Goal: Transaction & Acquisition: Register for event/course

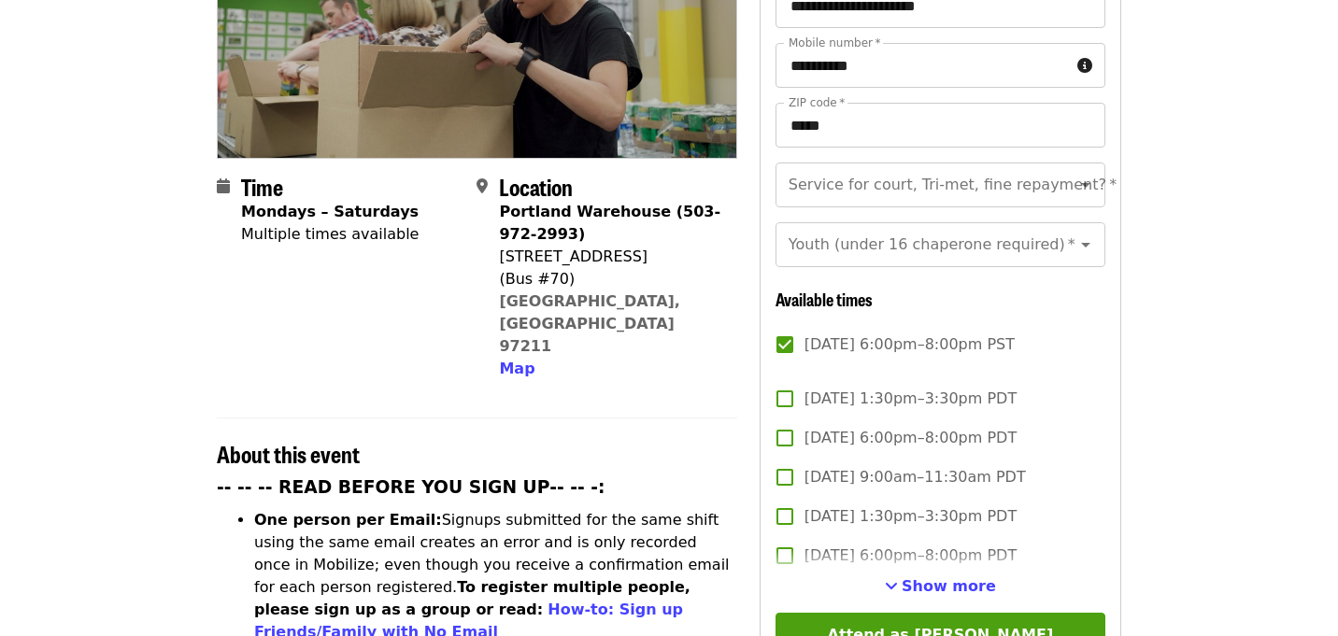
scroll to position [411, 0]
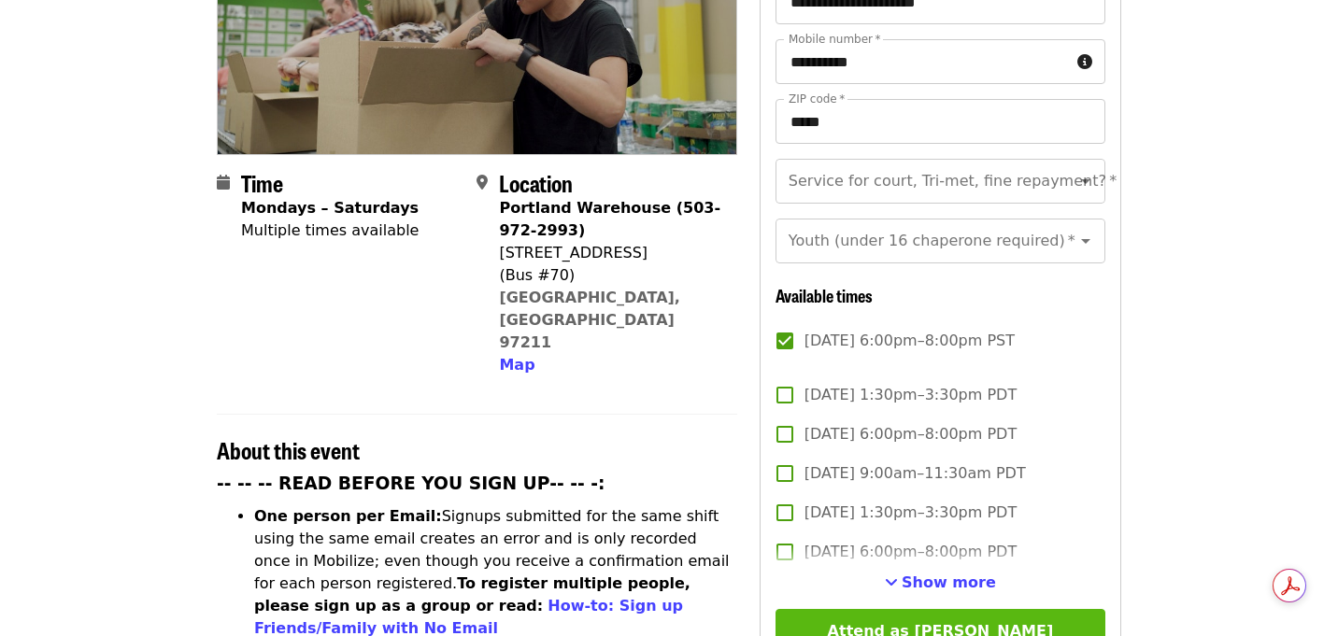
click at [987, 609] on button "Attend as [PERSON_NAME]" at bounding box center [941, 631] width 330 height 45
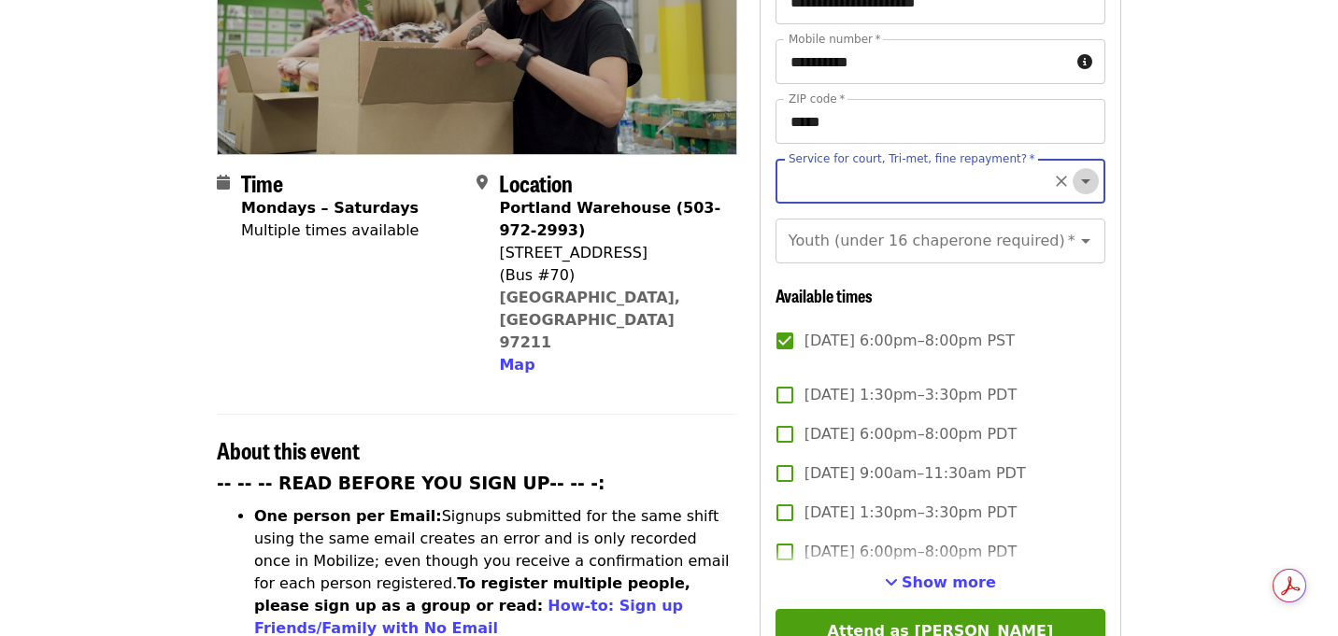
click at [1088, 170] on icon "Open" at bounding box center [1086, 181] width 22 height 22
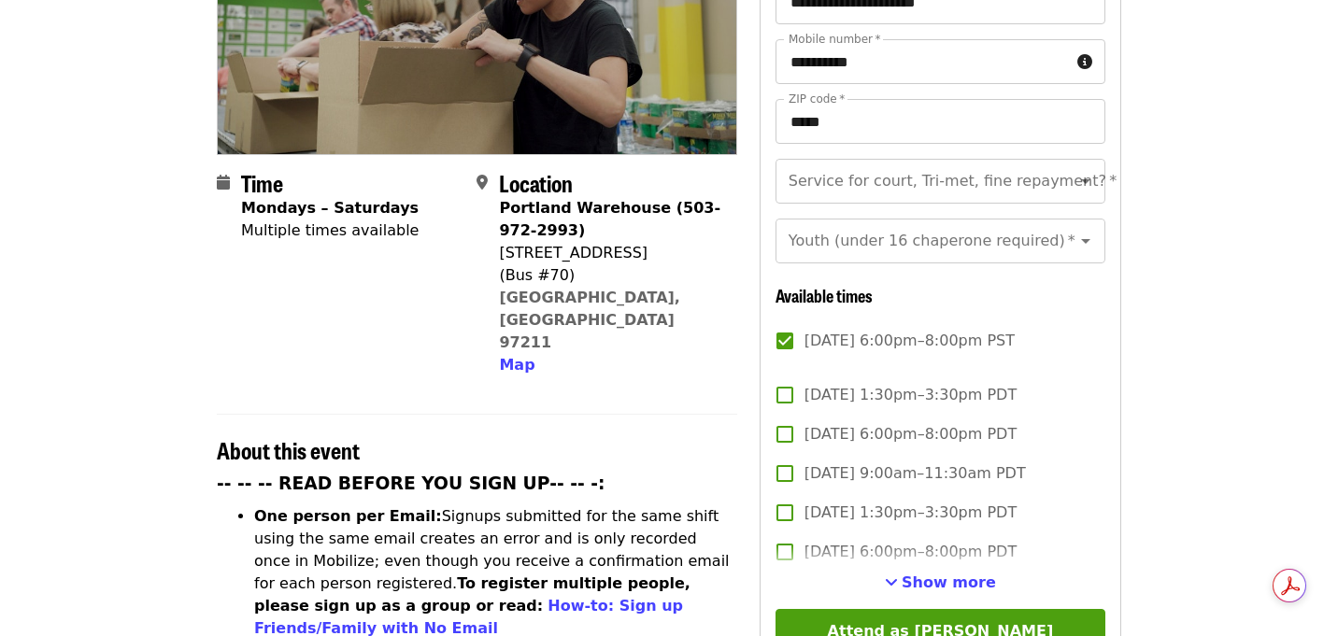
click at [1045, 159] on div "Service for court, Tri-met, fine repayment? *" at bounding box center [941, 181] width 330 height 45
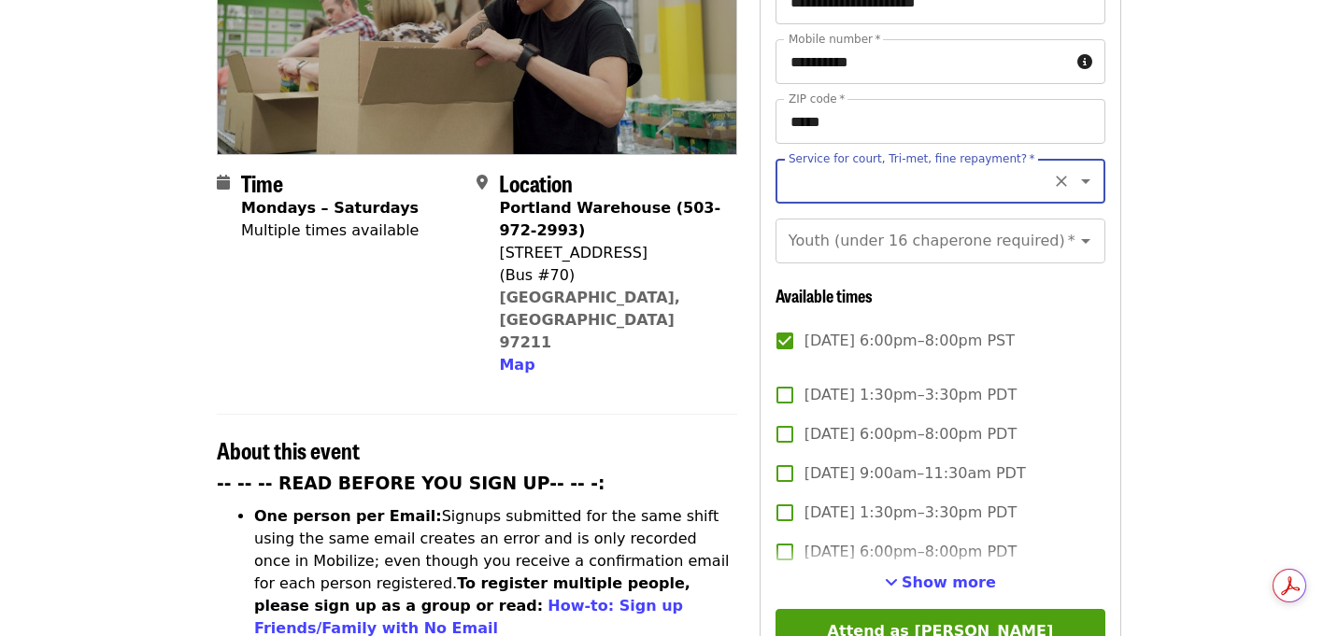
click at [1089, 170] on icon "Open" at bounding box center [1086, 181] width 22 height 22
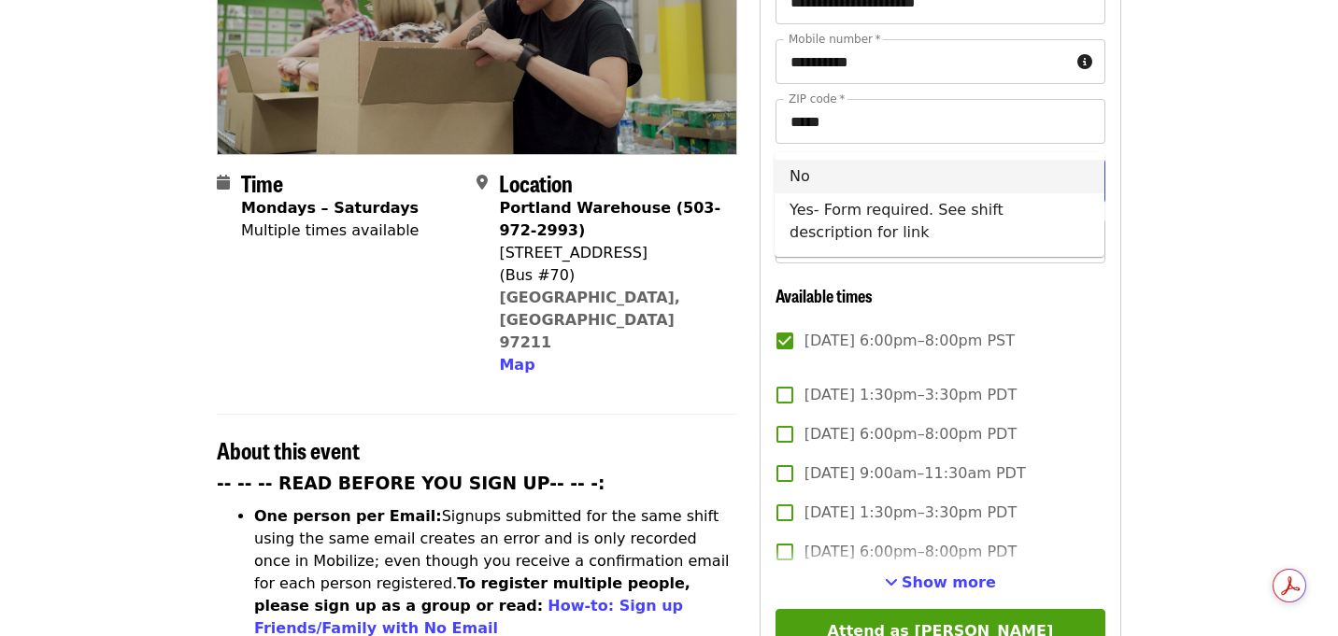
click at [1026, 170] on li "No" at bounding box center [940, 177] width 330 height 34
type input "**"
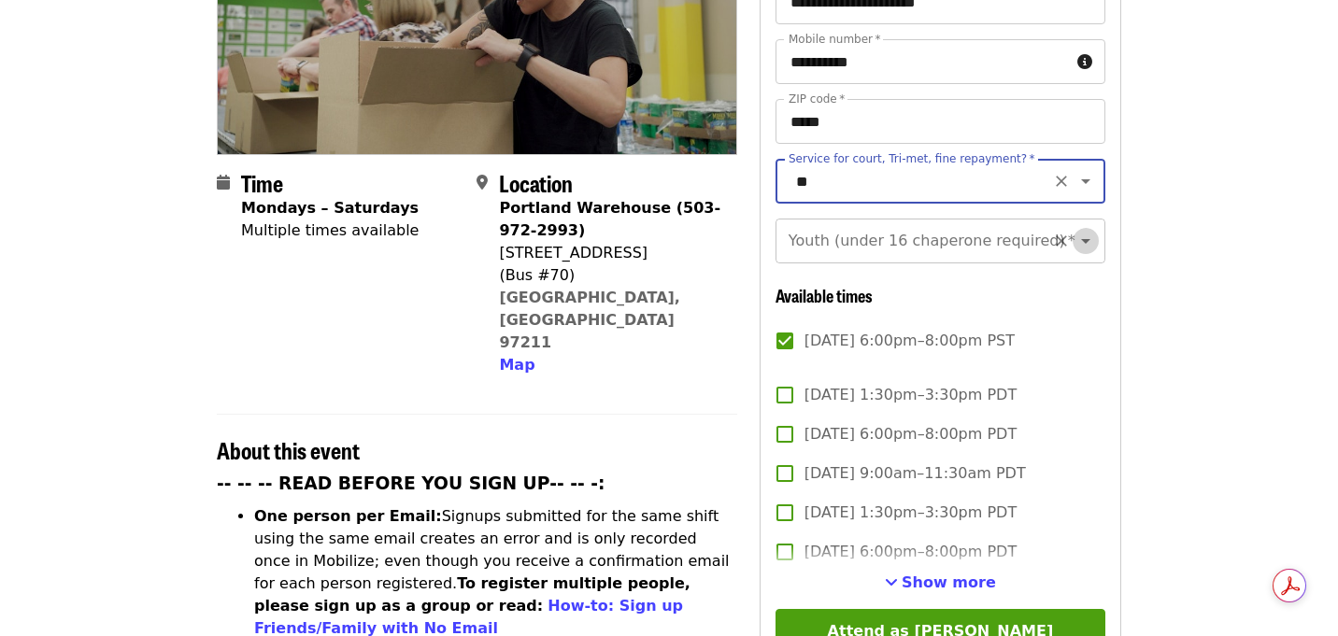
click at [1084, 230] on icon "Open" at bounding box center [1086, 241] width 22 height 22
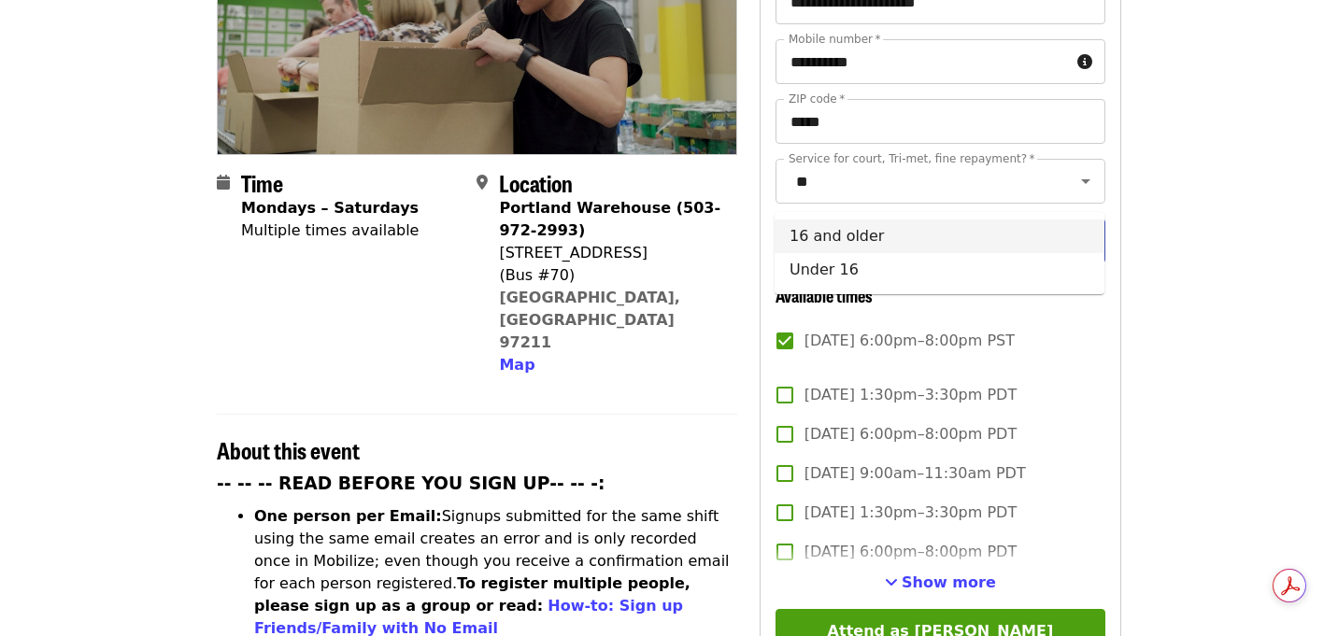
click at [903, 226] on li "16 and older" at bounding box center [940, 237] width 330 height 34
type input "**********"
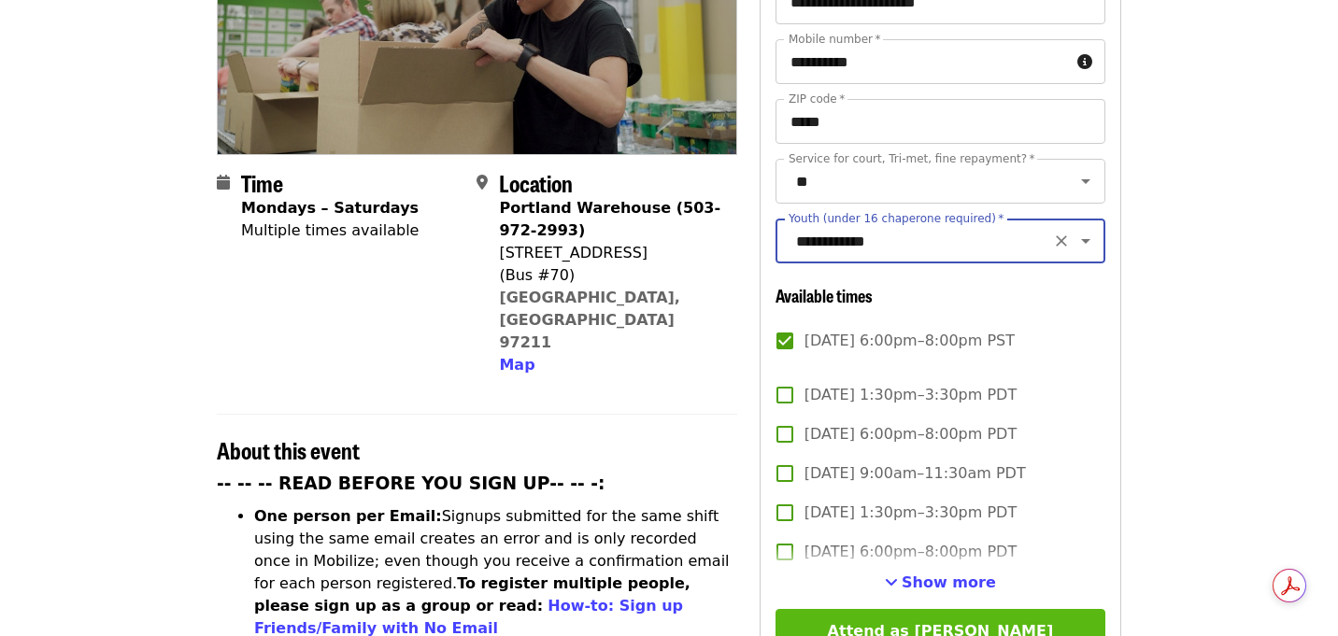
click at [966, 609] on button "Attend as [PERSON_NAME]" at bounding box center [941, 631] width 330 height 45
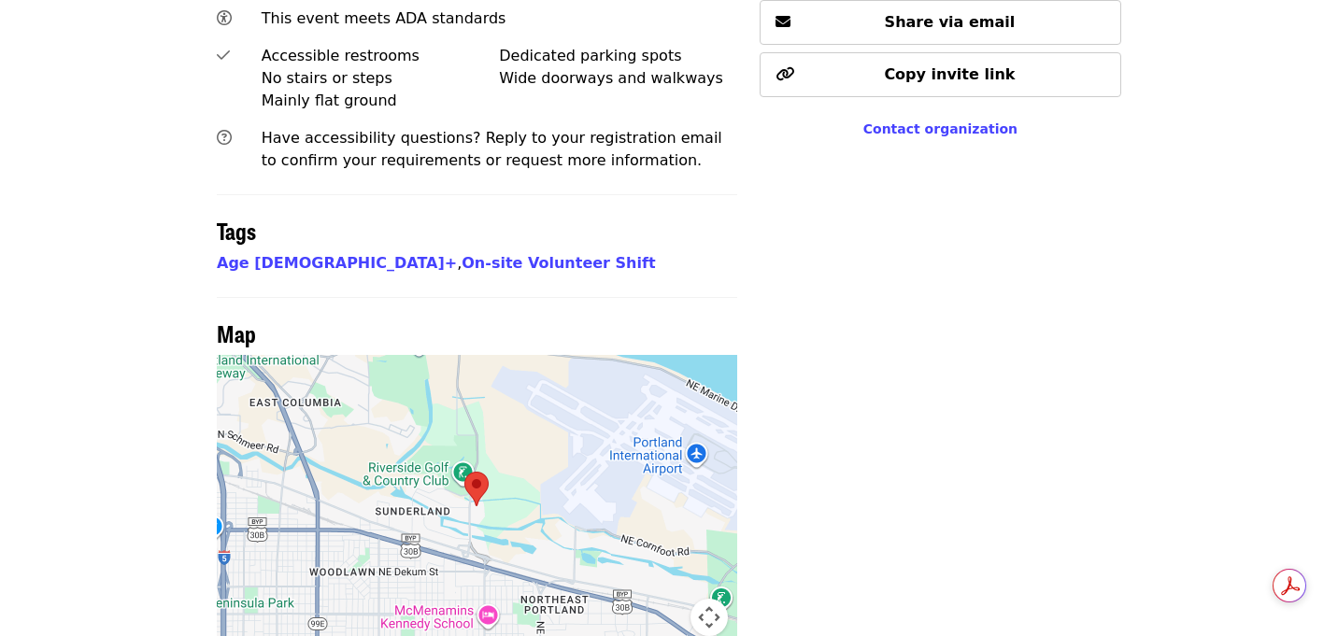
scroll to position [1458, 0]
